Goal: Task Accomplishment & Management: Manage account settings

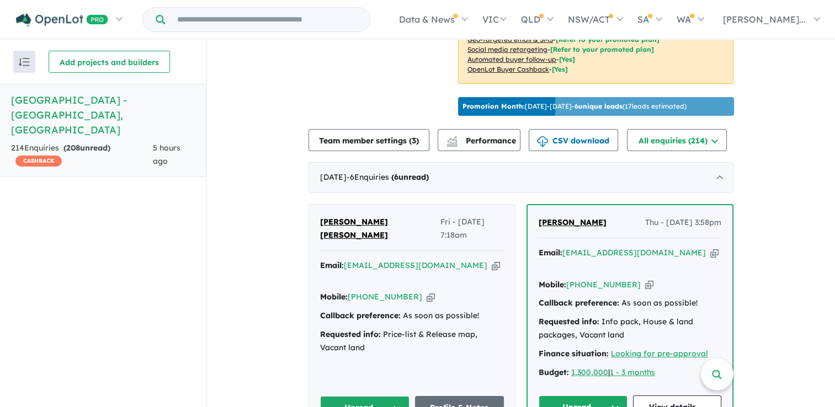
scroll to position [384, 0]
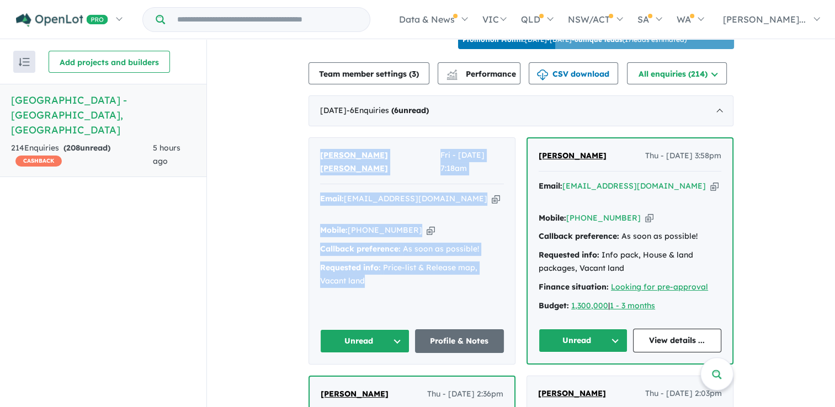
drag, startPoint x: 402, startPoint y: 275, endPoint x: 311, endPoint y: 162, distance: 144.8
click at [311, 162] on div "[PERSON_NAME] [PERSON_NAME] Fri - [DATE] 7:18am Email: [EMAIL_ADDRESS][DOMAIN_N…" at bounding box center [412, 251] width 206 height 226
drag, startPoint x: 311, startPoint y: 162, endPoint x: 320, endPoint y: 167, distance: 9.9
copy div "[PERSON_NAME] [PERSON_NAME] Fri - [DATE] 7:18am Email: [EMAIL_ADDRESS][DOMAIN_N…"
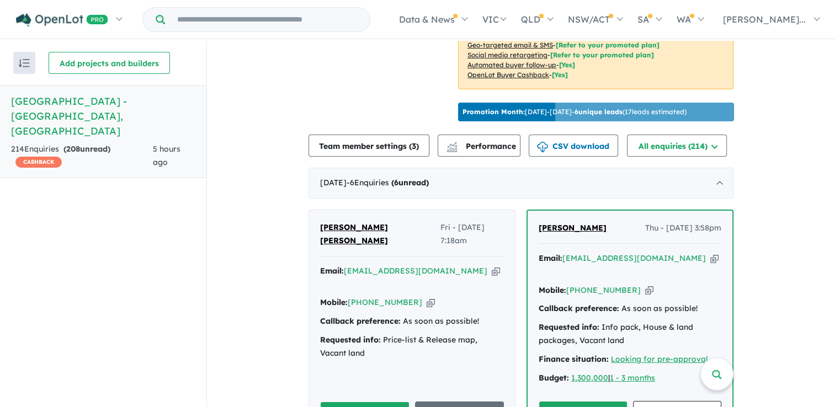
scroll to position [384, 0]
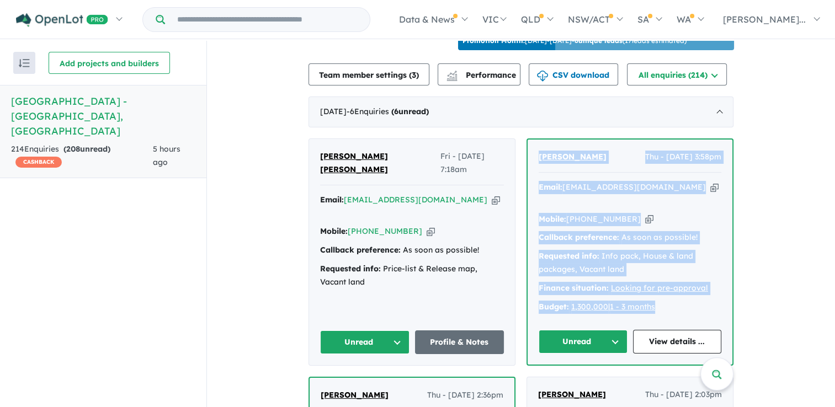
drag, startPoint x: 676, startPoint y: 311, endPoint x: 529, endPoint y: 167, distance: 206.4
click at [529, 167] on div "Maricris De Leon Thu - 02/10/2025, 3:58pm Email: maricris.vale007@hotmail.com C…" at bounding box center [629, 252] width 205 height 225
drag, startPoint x: 529, startPoint y: 167, endPoint x: 552, endPoint y: 164, distance: 23.3
copy div "Maricris De Leon Thu - 02/10/2025, 3:58pm Email: maricris.vale007@hotmail.com C…"
